Goal: Transaction & Acquisition: Purchase product/service

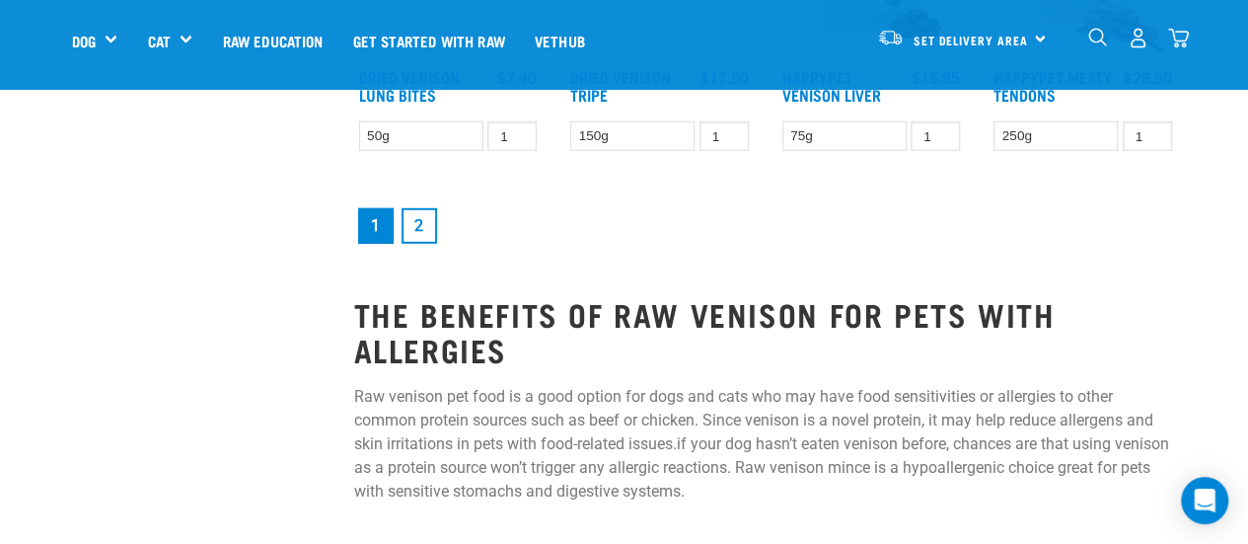
scroll to position [2763, 0]
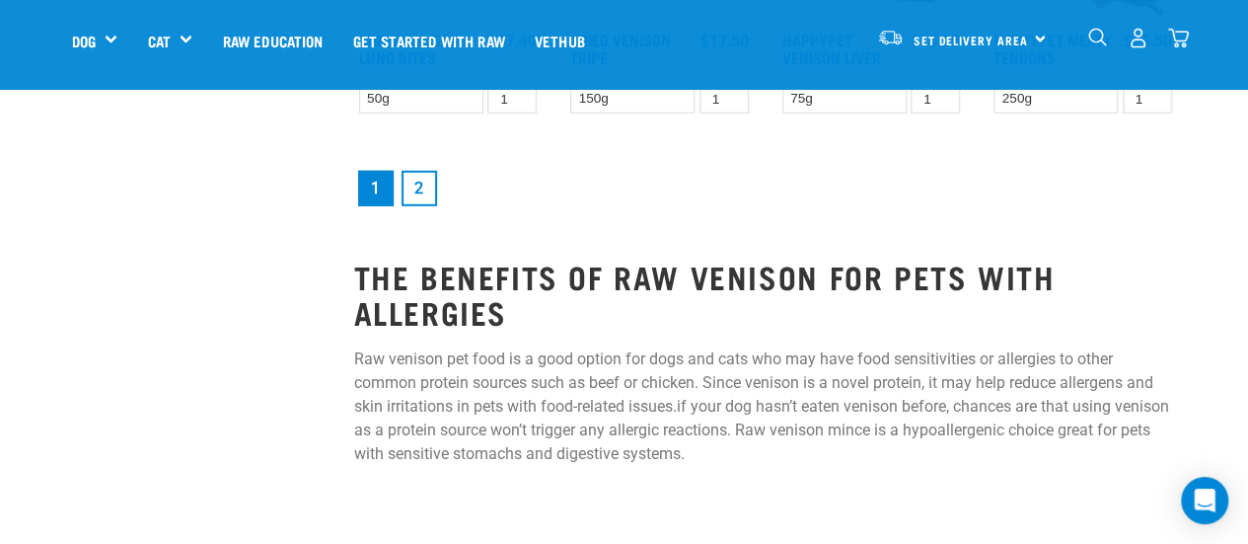
click at [426, 183] on link "2" at bounding box center [420, 189] width 36 height 36
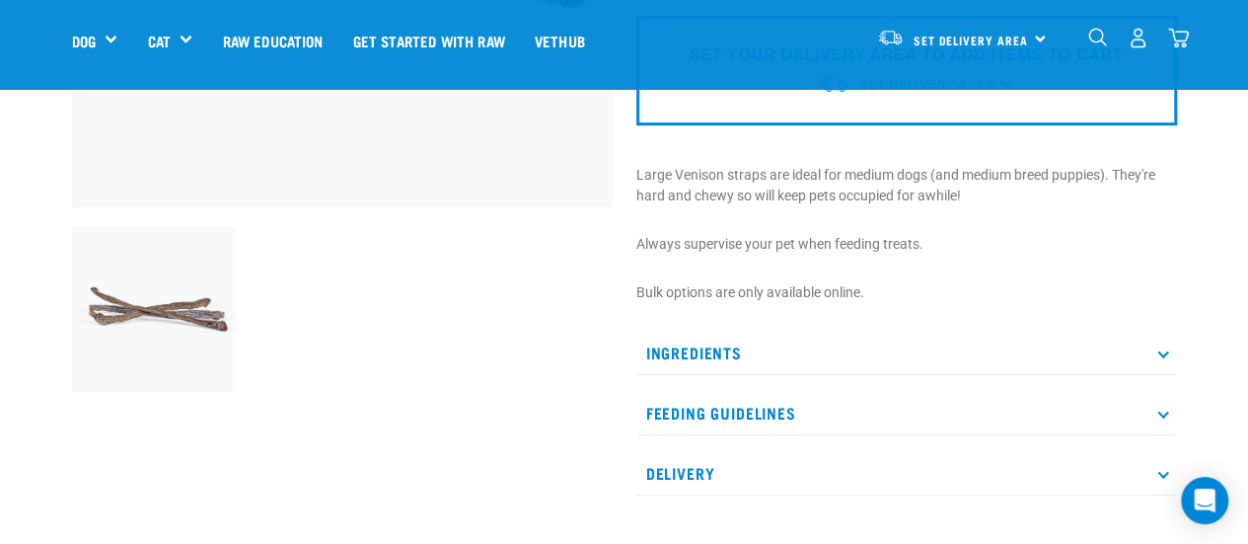
scroll to position [592, 0]
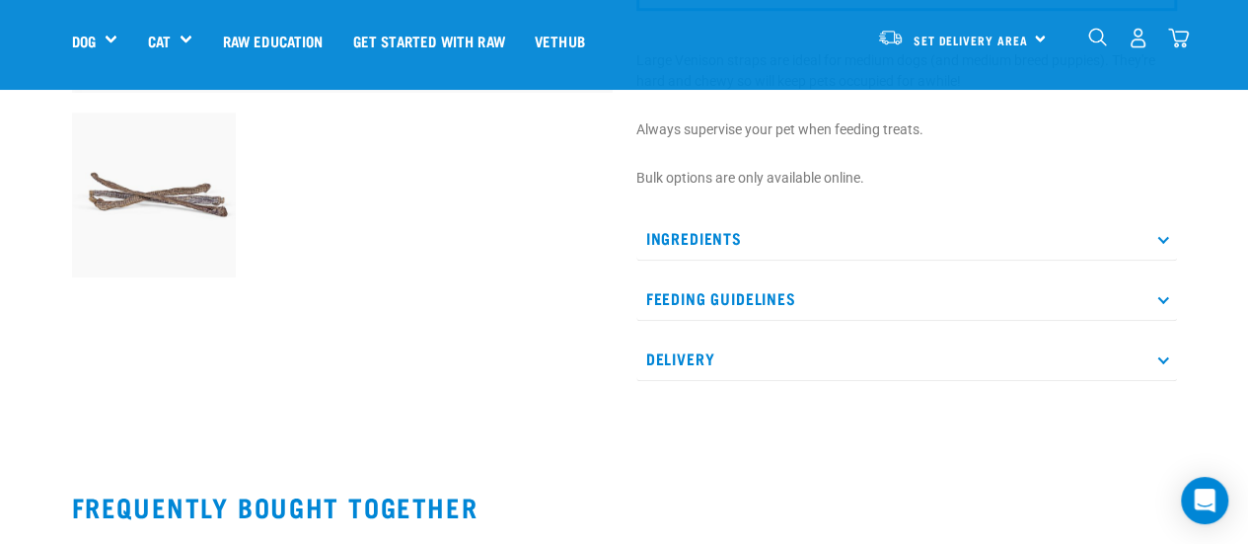
click at [1160, 241] on icon at bounding box center [1162, 238] width 11 height 11
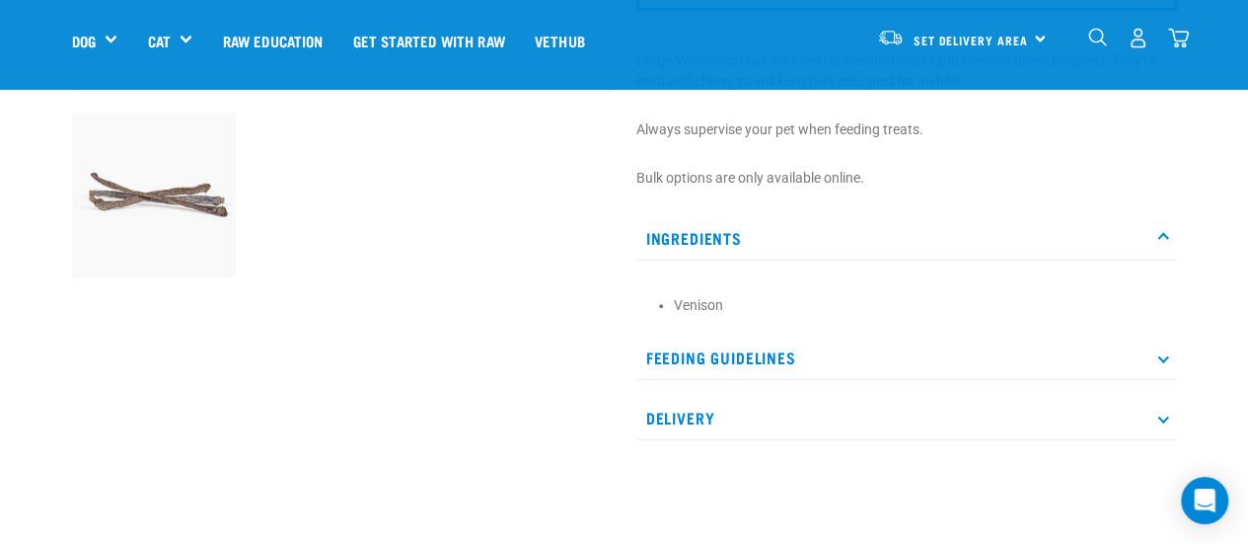
click at [732, 359] on p "Feeding Guidelines" at bounding box center [906, 357] width 541 height 44
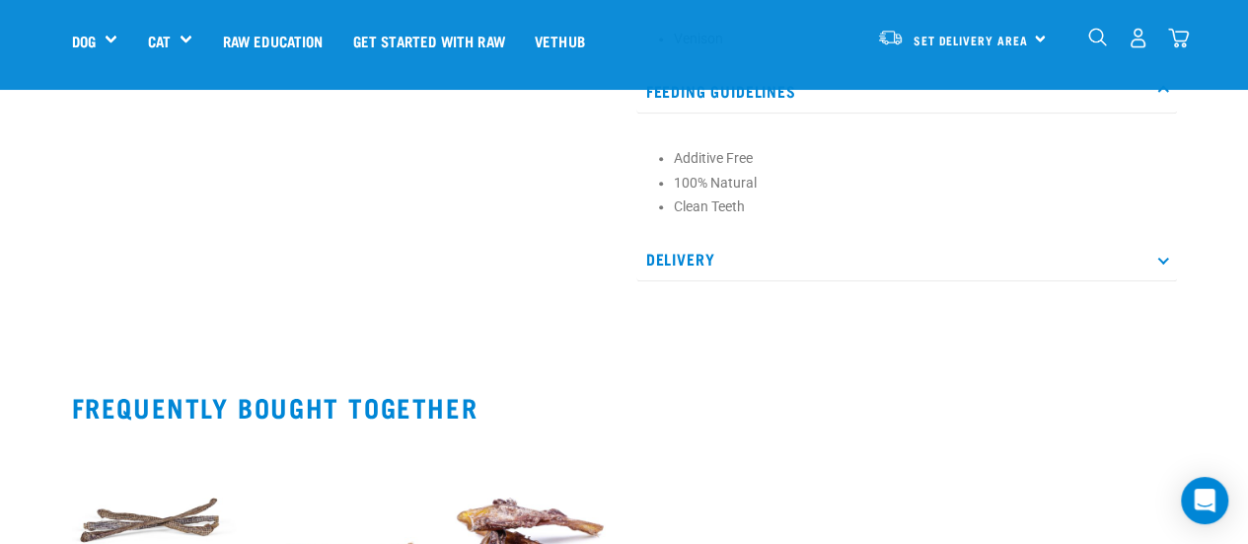
scroll to position [888, 0]
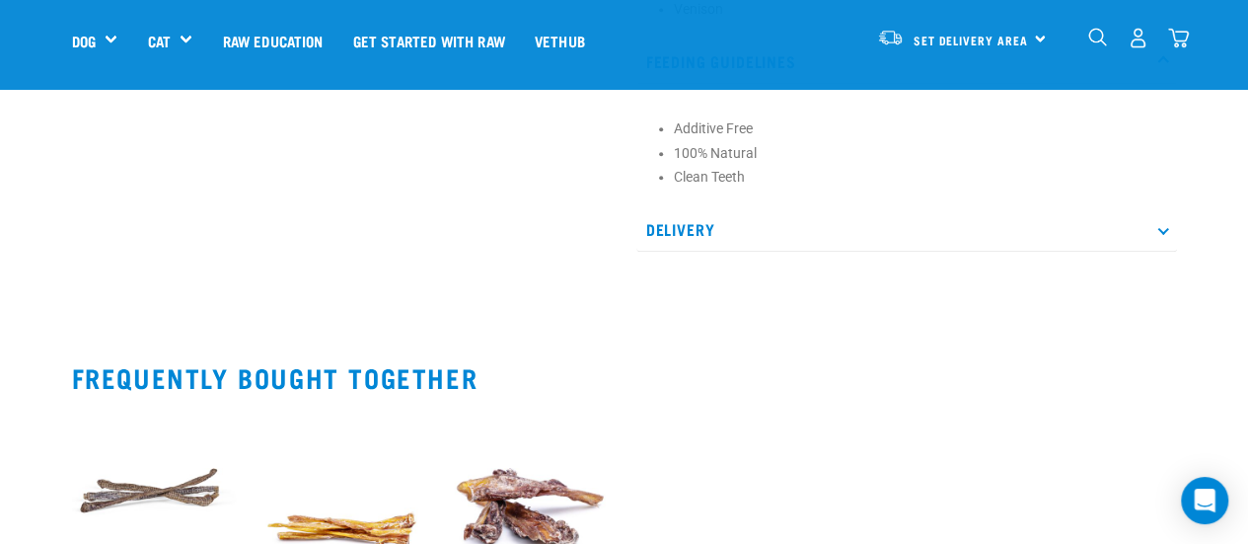
click at [688, 230] on p "Delivery" at bounding box center [906, 229] width 541 height 44
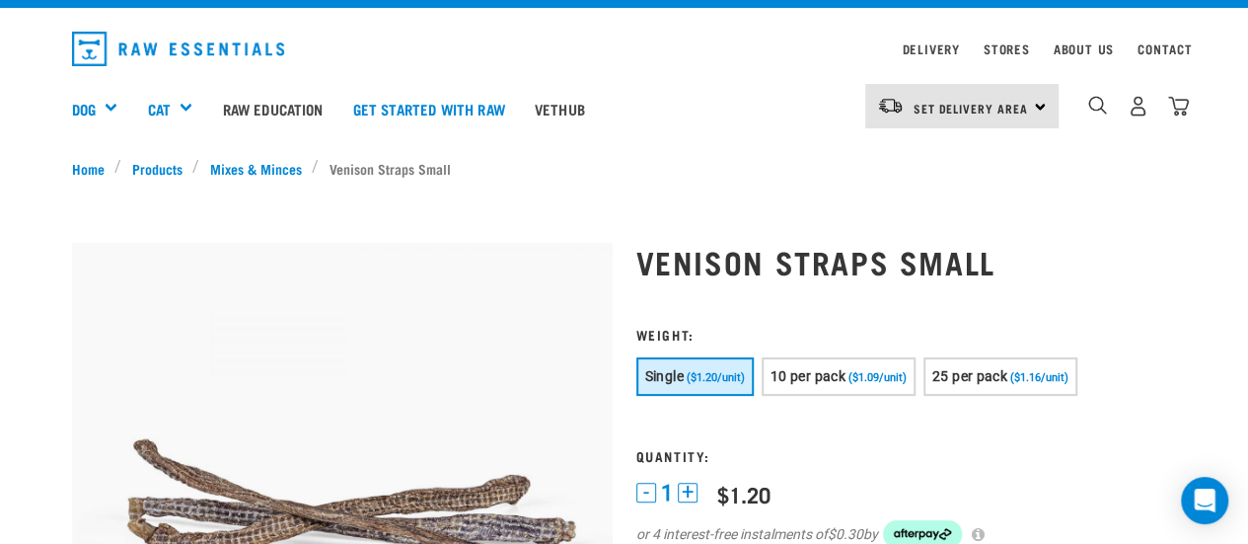
scroll to position [0, 0]
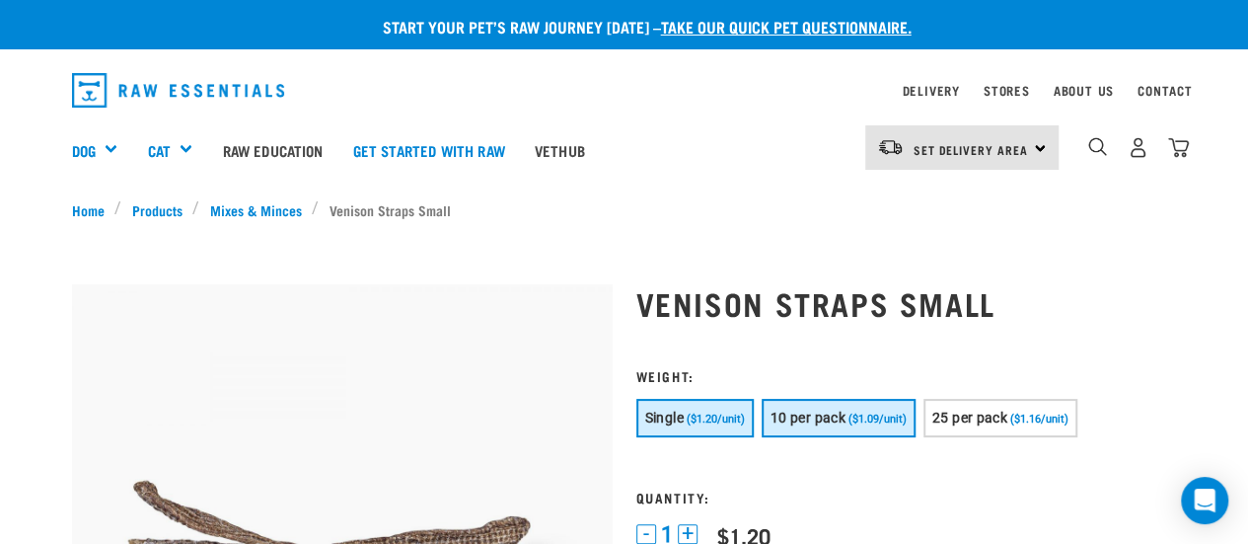
click at [856, 424] on span "($1.09/unit)" at bounding box center [877, 418] width 58 height 13
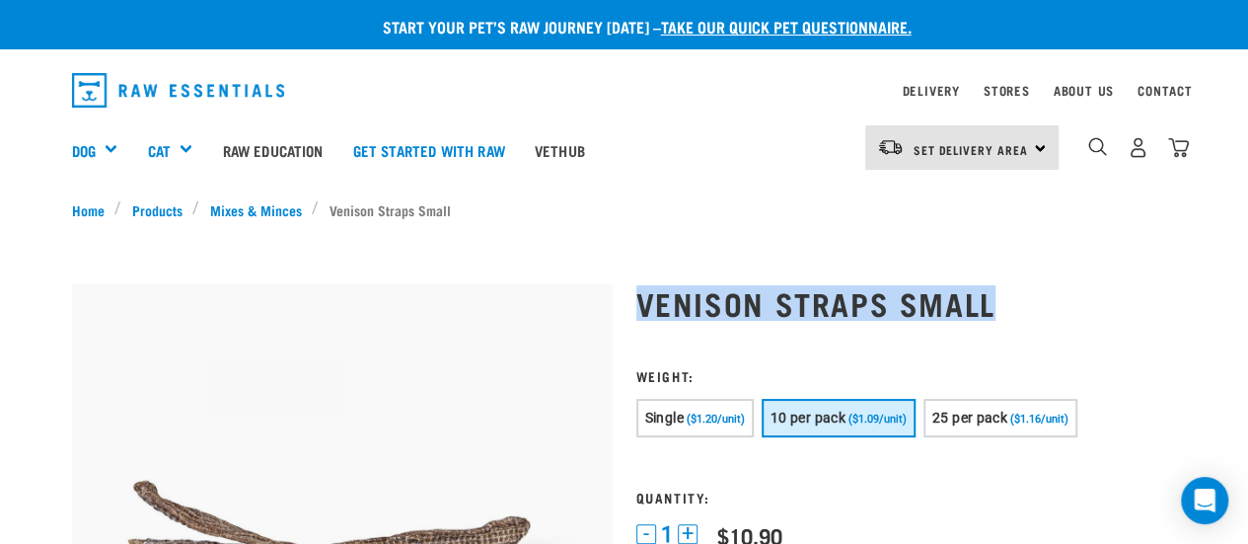
drag, startPoint x: 635, startPoint y: 293, endPoint x: 992, endPoint y: 305, distance: 356.4
click at [992, 305] on h1 "Venison Straps Small" at bounding box center [906, 303] width 541 height 36
copy h1 "Venison Straps Small"
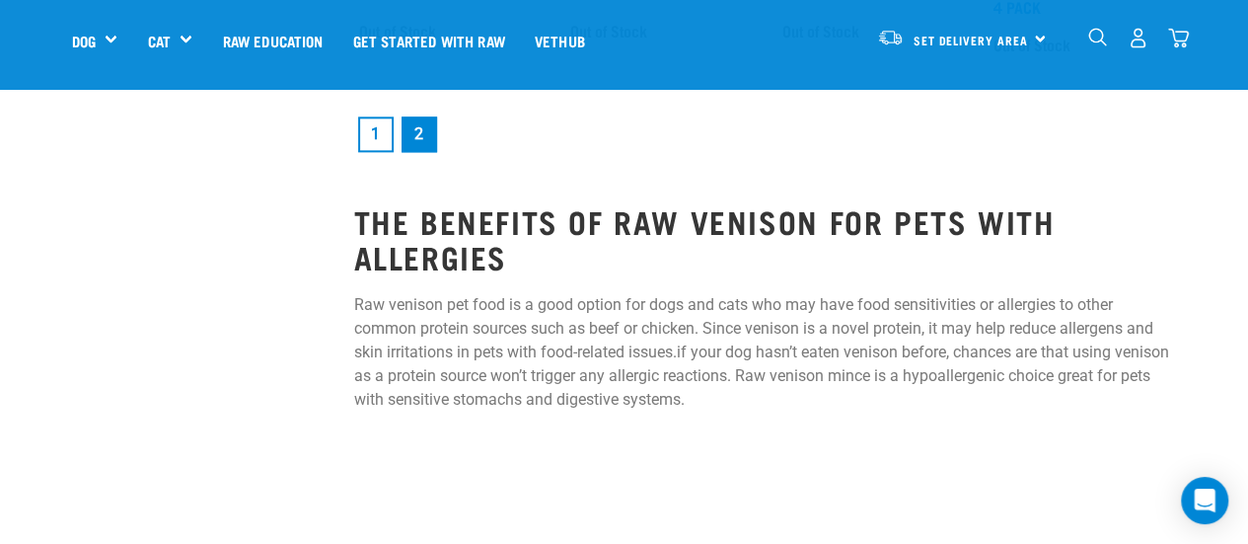
scroll to position [1184, 0]
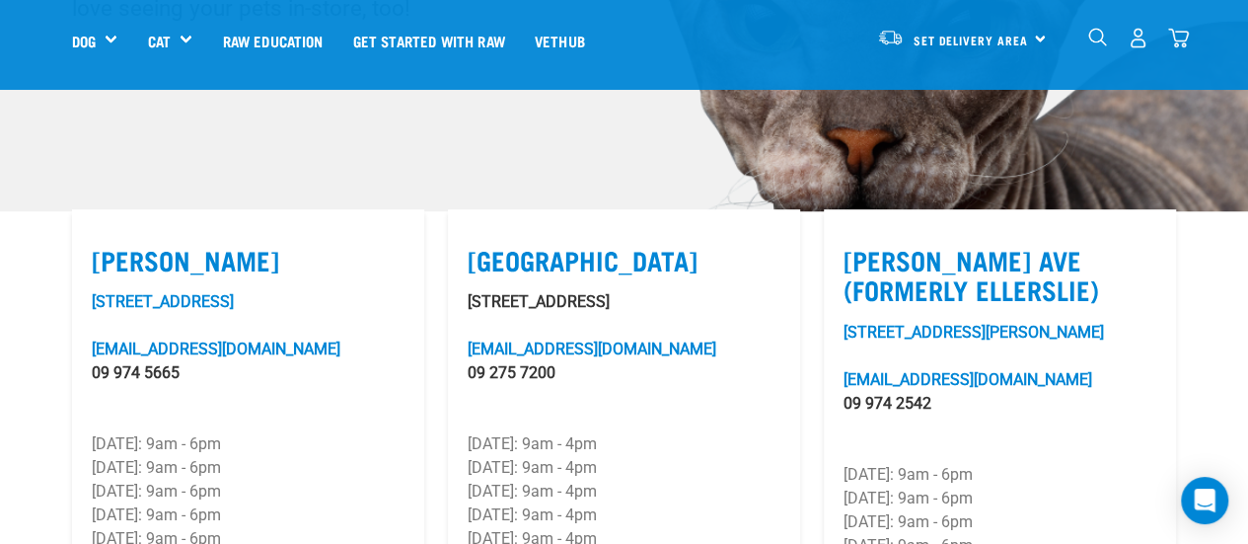
scroll to position [493, 0]
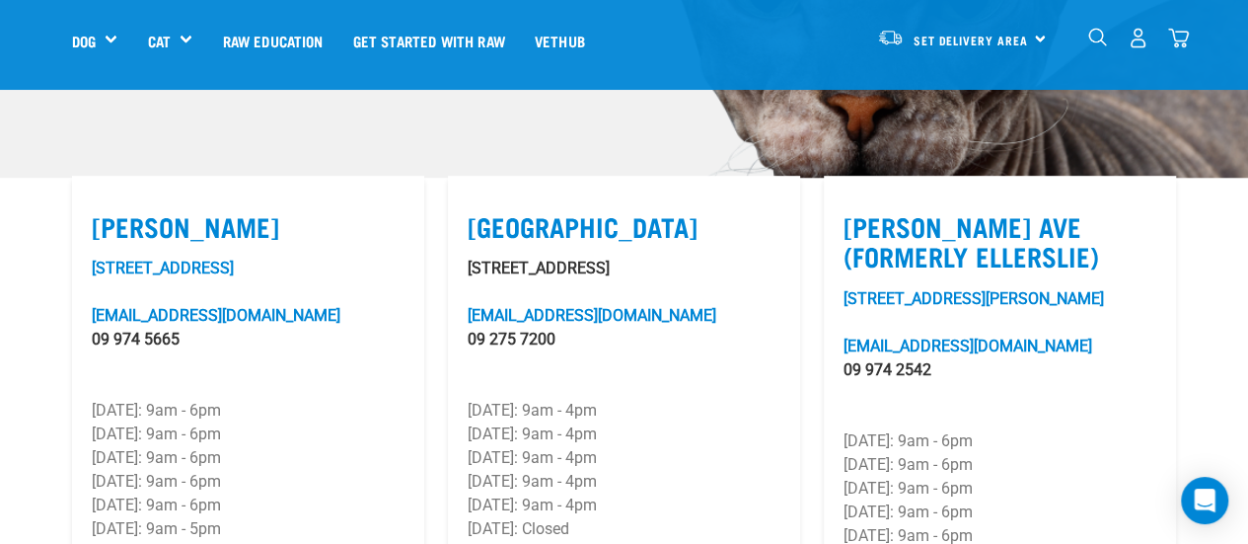
click at [1095, 389] on div "[STREET_ADDRESS][PERSON_NAME] [EMAIL_ADDRESS][DOMAIN_NAME] 09 974 2542 [DATE]: …" at bounding box center [1000, 464] width 313 height 355
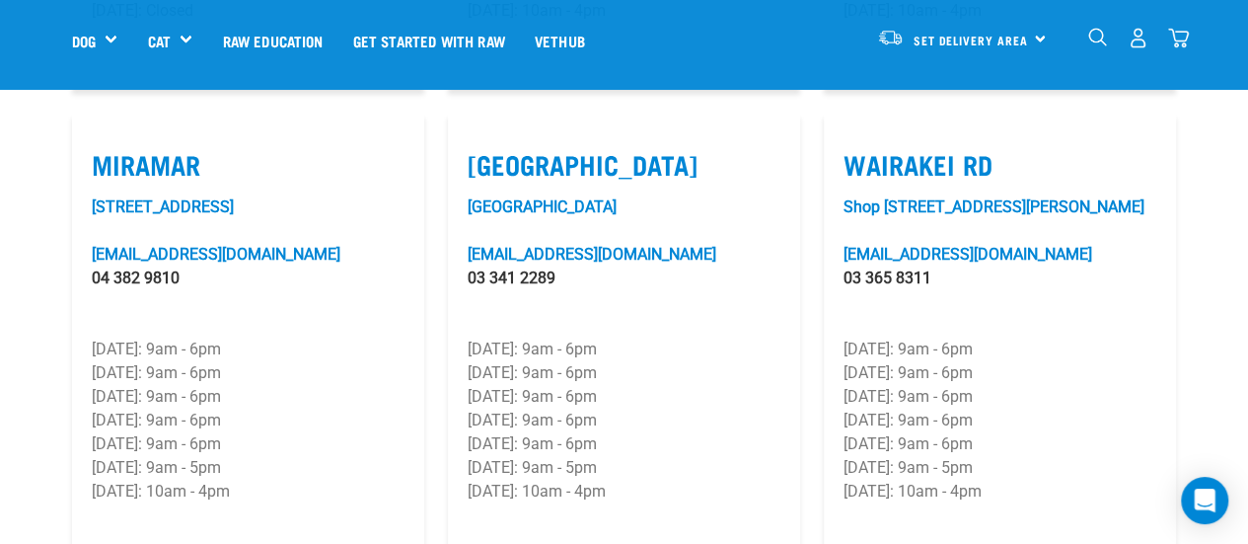
scroll to position [3003, 0]
